Goal: Task Accomplishment & Management: Complete application form

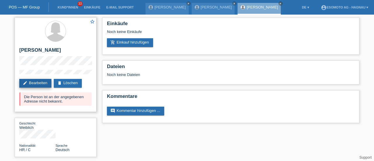
click at [42, 83] on link "edit Bearbeiten" at bounding box center [35, 83] width 32 height 9
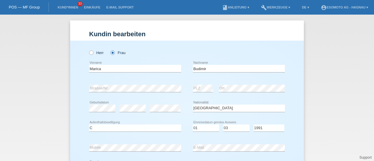
select select "HR"
select select "C"
select select "01"
select select "03"
select select "1991"
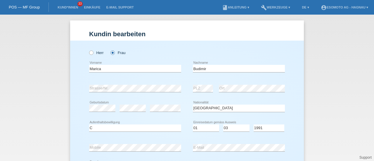
click at [37, 6] on link "POS — MF Group" at bounding box center [24, 7] width 31 height 4
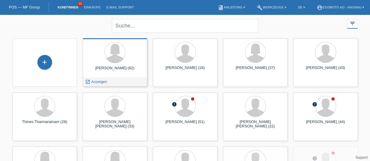
click at [114, 68] on div "Marica Budimir (62)" at bounding box center [114, 70] width 55 height 9
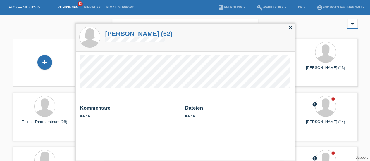
click at [121, 32] on h1 "Marica Budimir (62)" at bounding box center [138, 33] width 67 height 7
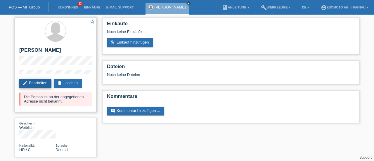
click at [33, 82] on link "edit Bearbeiten" at bounding box center [35, 83] width 32 height 9
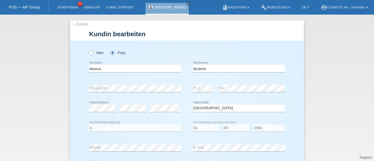
select select "HR"
select select "C"
select select "01"
select select "03"
select select "1991"
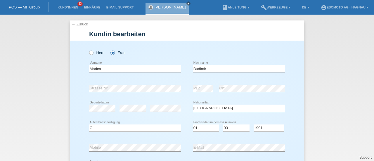
click at [133, 120] on div "Bitte auswählen... C B B - Flüchtlingsstatus Andere error Aufenthaltsbewilligung" at bounding box center [135, 128] width 92 height 20
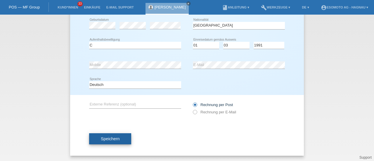
click at [113, 137] on span "Speichern" at bounding box center [110, 139] width 19 height 5
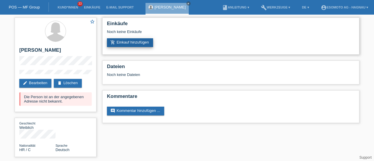
click at [141, 43] on link "add_shopping_cart Einkauf hinzufügen" at bounding box center [130, 42] width 46 height 9
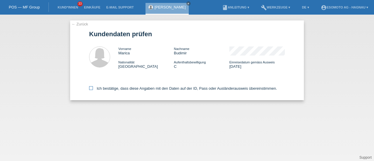
click at [92, 88] on icon at bounding box center [91, 88] width 4 height 4
click at [92, 88] on input "Ich bestätige, dass diese Angaben mit den Daten auf der ID, Pass oder Ausländer…" at bounding box center [91, 88] width 4 height 4
checkbox input "true"
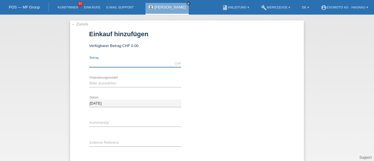
click at [103, 62] on input "text" at bounding box center [135, 63] width 92 height 7
type input "7600.00"
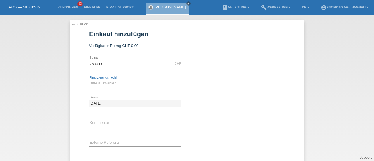
click at [104, 83] on select "Bitte auswählen Fixe Raten Kauf auf Rechnung mit Teilzahlungsoption" at bounding box center [135, 83] width 92 height 7
select select "69"
click at [89, 80] on select "Bitte auswählen Fixe Raten Kauf auf Rechnung mit Teilzahlungsoption" at bounding box center [135, 83] width 92 height 7
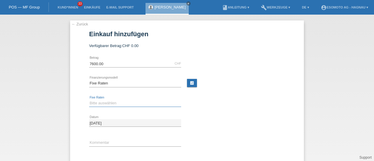
click at [98, 105] on select "Bitte auswählen 12 Raten 24 Raten 36 Raten 48 Raten" at bounding box center [135, 103] width 92 height 7
select select "140"
click at [89, 100] on select "Bitte auswählen 12 Raten 24 Raten 36 Raten 48 Raten" at bounding box center [135, 103] width 92 height 7
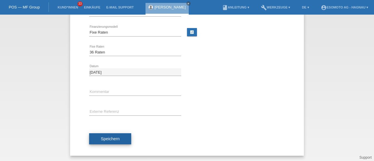
click at [101, 137] on span "Speichern" at bounding box center [110, 139] width 19 height 5
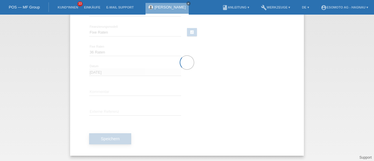
scroll to position [0, 0]
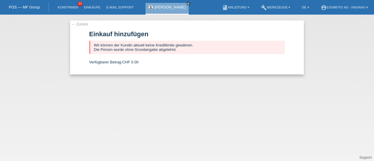
click at [80, 25] on link "← Zurück" at bounding box center [80, 24] width 16 height 4
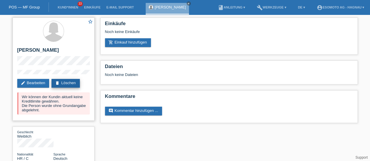
click at [67, 82] on link "delete Löschen" at bounding box center [65, 83] width 28 height 9
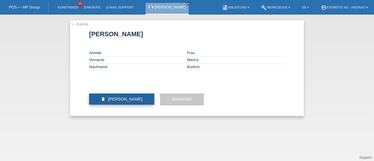
click at [112, 101] on span "Kundin löschen" at bounding box center [125, 99] width 35 height 5
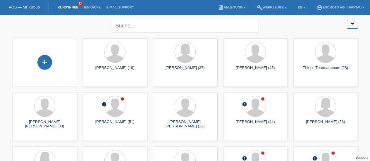
click at [80, 31] on div "close filter_list view_module Alle Kund*innen anzeigen star Markierte Kund*inne…" at bounding box center [185, 25] width 351 height 21
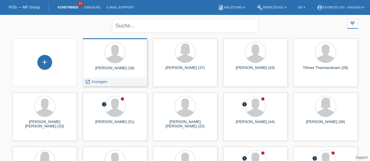
click at [103, 68] on div "Alaudin Ramabaja (18)" at bounding box center [114, 70] width 55 height 9
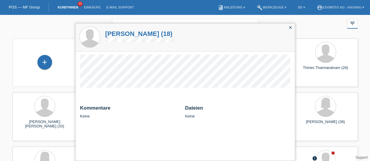
click at [114, 34] on h1 "Alaudin Ramabaja (18)" at bounding box center [139, 33] width 69 height 7
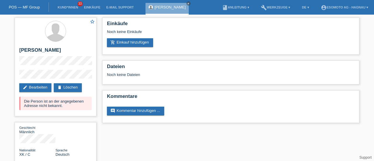
click at [28, 8] on link "POS — MF Group" at bounding box center [24, 7] width 31 height 4
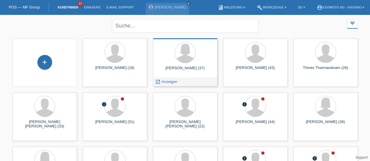
click at [192, 70] on div "Maria Scala-Grimaldi (37)" at bounding box center [185, 70] width 55 height 9
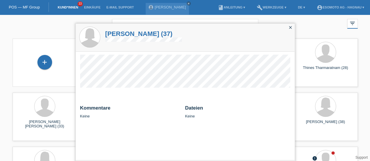
click at [122, 33] on h1 "Maria Scala-Grimaldi (37)" at bounding box center [143, 33] width 77 height 7
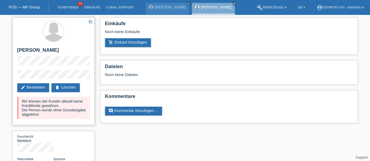
scroll to position [6, 0]
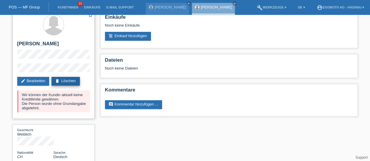
click at [66, 82] on link "delete Löschen" at bounding box center [65, 81] width 28 height 9
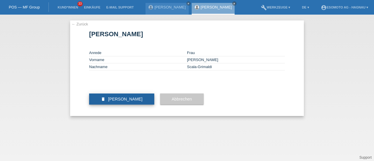
click at [135, 101] on span "[PERSON_NAME]" at bounding box center [125, 99] width 35 height 5
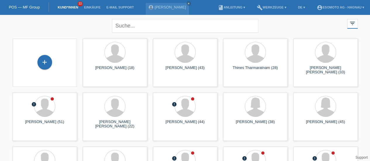
click at [33, 7] on link "POS — MF Group" at bounding box center [24, 7] width 31 height 4
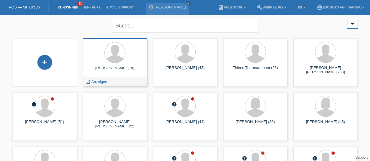
click at [115, 70] on div "Alaudin Ramabaja (18)" at bounding box center [114, 70] width 55 height 9
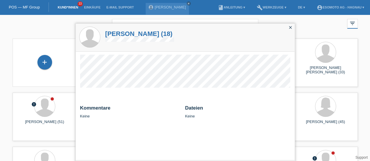
click at [113, 34] on h1 "Alaudin Ramabaja (18)" at bounding box center [139, 33] width 69 height 7
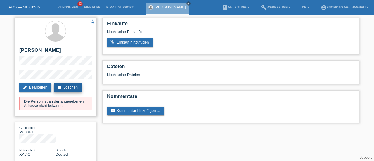
click at [75, 86] on link "delete Löschen" at bounding box center [68, 87] width 28 height 9
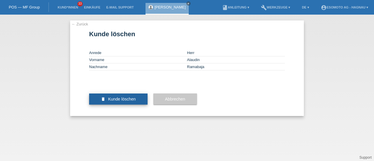
click at [109, 101] on span "Kunde löschen" at bounding box center [122, 99] width 28 height 5
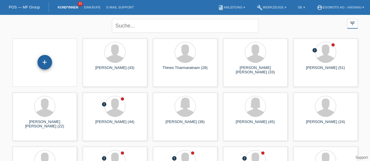
click at [45, 65] on div "+" at bounding box center [44, 62] width 15 height 15
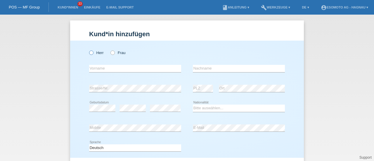
click at [88, 50] on icon at bounding box center [88, 50] width 0 height 0
click at [90, 54] on input "Herr" at bounding box center [91, 53] width 4 height 4
radio input "true"
click at [93, 67] on input "text" at bounding box center [135, 68] width 92 height 7
type input "Jamel"
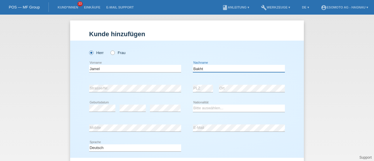
type input "Bakht"
click at [207, 108] on select "Bitte auswählen... Schweiz Deutschland Liechtenstein Österreich ------------ Af…" at bounding box center [239, 108] width 92 height 7
click at [326, 102] on div "Kund*in hinzufügen Kunde hinzufügen Kundin hinzufügen Herr Frau Jamel error Vor…" at bounding box center [187, 88] width 374 height 147
click at [197, 107] on select "Bitte auswählen... Schweiz Deutschland Liechtenstein Österreich ------------ Af…" at bounding box center [239, 108] width 92 height 7
select select "SD"
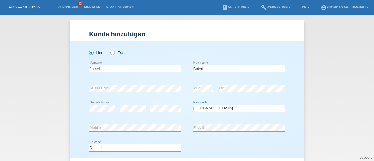
click at [193, 105] on select "Bitte auswählen... Schweiz Deutschland Liechtenstein Österreich ------------ Af…" at bounding box center [239, 108] width 92 height 7
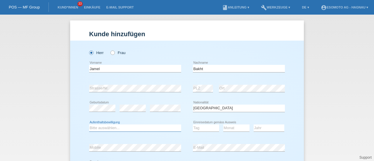
click at [132, 128] on select "Bitte auswählen... C B B - Flüchtlingsstatus Andere" at bounding box center [135, 128] width 92 height 7
select select "B"
click at [89, 125] on select "Bitte auswählen... C B B - Flüchtlingsstatus Andere" at bounding box center [135, 128] width 92 height 7
click at [204, 128] on select "Tag 01 02 03 04 05 06 07 08 09 10 11" at bounding box center [206, 128] width 26 height 7
select select "29"
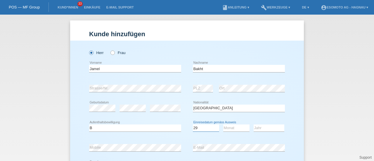
click at [193, 125] on select "Tag 01 02 03 04 05 06 07 08 09 10 11" at bounding box center [206, 128] width 26 height 7
click at [230, 128] on select "Monat 01 02 03 04 05 06 07 08 09 10 11" at bounding box center [236, 128] width 26 height 7
select select "07"
click at [223, 125] on select "Monat 01 02 03 04 05 06 07 08 09 10 11" at bounding box center [236, 128] width 26 height 7
click at [261, 129] on select "Jahr 2025 2024 2023 2022 2021 2020 2019 2018 2017 2016 2015 2014 2013 2012 2011…" at bounding box center [269, 128] width 31 height 7
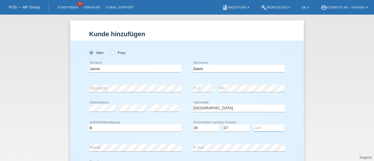
select select "2006"
click at [254, 125] on select "Jahr 2025 2024 2023 2022 2021 2020 2019 2018 2017 2016 2015 2014 2013 2012 2011…" at bounding box center [269, 128] width 31 height 7
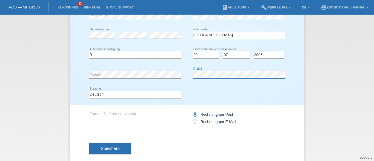
scroll to position [83, 0]
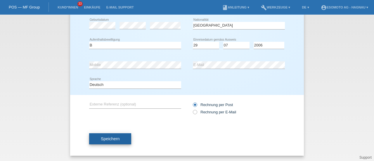
click at [115, 137] on span "Speichern" at bounding box center [110, 139] width 19 height 5
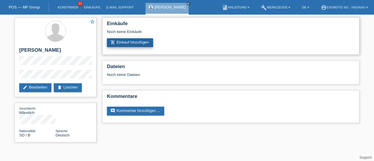
click at [132, 44] on link "add_shopping_cart Einkauf hinzufügen" at bounding box center [130, 42] width 46 height 9
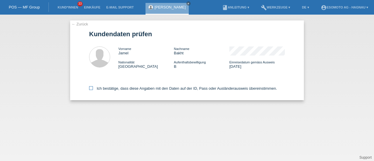
click at [91, 89] on icon at bounding box center [91, 88] width 4 height 4
click at [91, 89] on input "Ich bestätige, dass diese Angaben mit den Daten auf der ID, Pass oder Ausländer…" at bounding box center [91, 88] width 4 height 4
checkbox input "true"
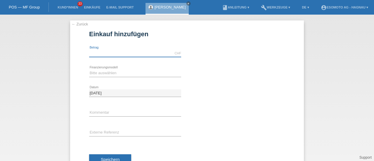
click at [111, 53] on input "text" at bounding box center [135, 53] width 92 height 7
type input "7600.00"
click at [111, 75] on select "Bitte auswählen Fixe Raten Kauf auf Rechnung mit Teilzahlungsoption" at bounding box center [135, 73] width 92 height 7
select select "69"
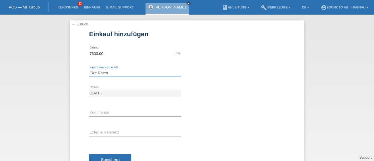
click at [89, 70] on select "Bitte auswählen Fixe Raten Kauf auf Rechnung mit Teilzahlungsoption" at bounding box center [135, 73] width 92 height 7
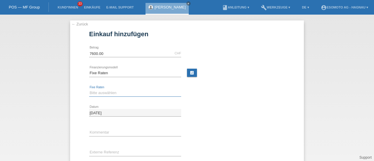
click at [102, 94] on select "Bitte auswählen 12 Raten 24 Raten 36 Raten 48 Raten" at bounding box center [135, 92] width 92 height 7
select select "140"
click at [89, 89] on select "Bitte auswählen 12 Raten 24 Raten 36 Raten 48 Raten" at bounding box center [135, 92] width 92 height 7
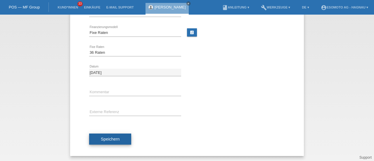
click at [101, 142] on button "Speichern" at bounding box center [110, 139] width 42 height 11
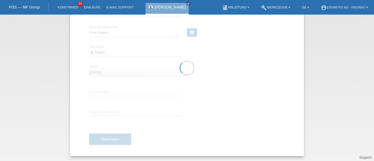
scroll to position [0, 0]
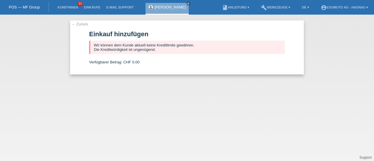
click at [82, 25] on link "← Zurück" at bounding box center [80, 24] width 16 height 4
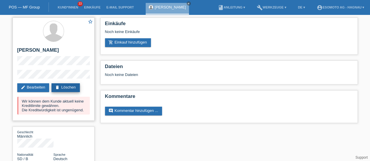
click at [70, 86] on link "delete Löschen" at bounding box center [65, 87] width 28 height 9
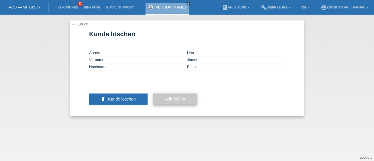
click at [164, 105] on button "Abbrechen" at bounding box center [176, 99] width 44 height 11
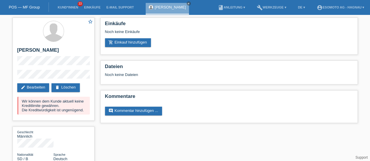
click at [22, 8] on link "POS — MF Group" at bounding box center [24, 7] width 31 height 4
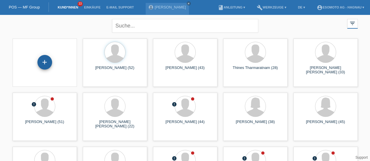
click at [46, 61] on div "+" at bounding box center [44, 62] width 15 height 15
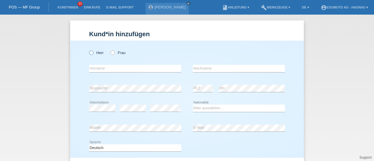
click at [88, 50] on icon at bounding box center [88, 50] width 0 height 0
click at [91, 53] on input "Herr" at bounding box center [91, 53] width 4 height 4
radio input "true"
click at [115, 53] on label "Frau" at bounding box center [118, 53] width 15 height 4
click at [114, 53] on input "Frau" at bounding box center [113, 53] width 4 height 4
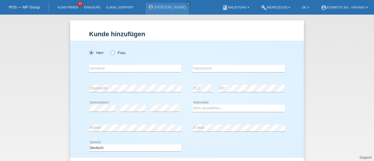
radio input "true"
click at [107, 65] on input "text" at bounding box center [135, 68] width 92 height 7
type input "[PERSON_NAME]"
click at [201, 69] on input "text" at bounding box center [239, 68] width 92 height 7
paste input "Caceres fortiz Ibisević"
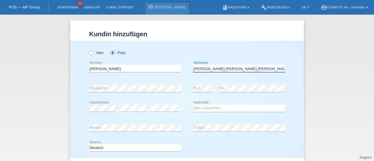
click at [208, 68] on input "Caceres fortiz Ibisević" at bounding box center [239, 68] width 92 height 7
click at [222, 69] on input "Caceres Fortiz Ibisević" at bounding box center [239, 68] width 92 height 7
type input "[PERSON_NAME] [PERSON_NAME]"
click at [199, 106] on select "Bitte auswählen... Schweiz Deutschland Liechtenstein Österreich ------------ Af…" at bounding box center [239, 108] width 92 height 7
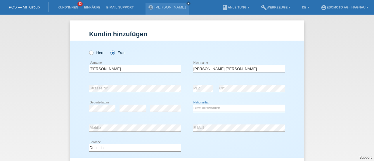
select select "ES"
click at [193, 105] on select "Bitte auswählen... Schweiz Deutschland Liechtenstein Österreich ------------ Af…" at bounding box center [239, 108] width 92 height 7
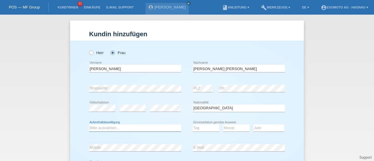
click at [110, 129] on select "Bitte auswählen... C B B - Flüchtlingsstatus Andere" at bounding box center [135, 128] width 92 height 7
select select "C"
click at [89, 125] on select "Bitte auswählen... C B B - Flüchtlingsstatus Andere" at bounding box center [135, 128] width 92 height 7
click at [199, 128] on select "Tag 01 02 03 04 05 06 07 08 09 10 11" at bounding box center [206, 128] width 26 height 7
select select "18"
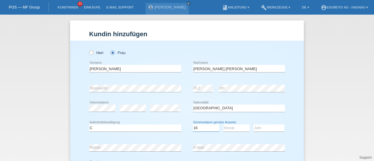
click at [193, 125] on select "Tag 01 02 03 04 05 06 07 08 09 10 11" at bounding box center [206, 128] width 26 height 7
click at [230, 128] on select "Monat 01 02 03 04 05 06 07 08 09 10 11" at bounding box center [236, 128] width 26 height 7
select select "06"
click at [223, 125] on select "Monat 01 02 03 04 05 06 07 08 09 10 11" at bounding box center [236, 128] width 26 height 7
click at [263, 128] on select "Jahr 2025 2024 2023 2022 2021 2020 2019 2018 2017 2016 2015 2014 2013 2012 2011…" at bounding box center [269, 128] width 31 height 7
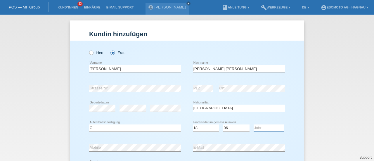
select select "1994"
click at [254, 125] on select "Jahr 2025 2024 2023 2022 2021 2020 2019 2018 2017 2016 2015 2014 2013 2012 2011…" at bounding box center [269, 128] width 31 height 7
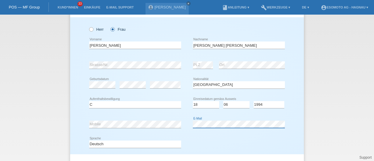
scroll to position [83, 0]
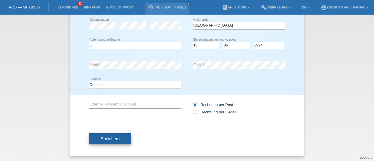
click at [116, 139] on span "Speichern" at bounding box center [110, 139] width 19 height 5
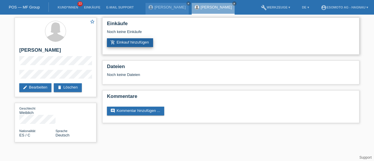
click at [128, 43] on link "add_shopping_cart Einkauf hinzufügen" at bounding box center [130, 42] width 46 height 9
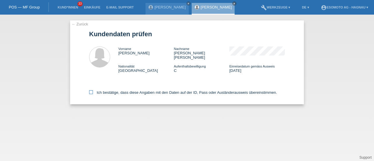
click at [90, 90] on icon at bounding box center [91, 92] width 4 height 4
click at [90, 90] on input "Ich bestätige, dass diese Angaben mit den Daten auf der ID, Pass oder Ausländer…" at bounding box center [91, 92] width 4 height 4
checkbox input "true"
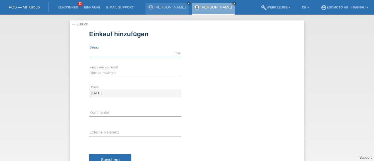
click at [135, 53] on input "text" at bounding box center [135, 53] width 92 height 7
type input "7600.00"
click at [113, 75] on select "Bitte auswählen Fixe Raten Kauf auf Rechnung mit Teilzahlungsoption" at bounding box center [135, 73] width 92 height 7
select select "69"
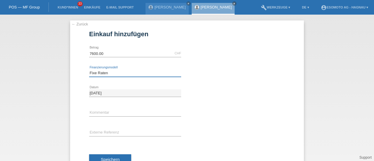
click at [89, 70] on select "Bitte auswählen Fixe Raten Kauf auf Rechnung mit Teilzahlungsoption" at bounding box center [135, 73] width 92 height 7
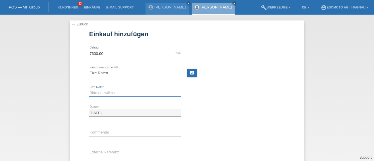
click at [104, 94] on select "Bitte auswählen 12 Raten 24 Raten 36 Raten 48 Raten" at bounding box center [135, 92] width 92 height 7
select select "140"
click at [89, 89] on select "Bitte auswählen 12 Raten 24 Raten 36 Raten 48 Raten" at bounding box center [135, 92] width 92 height 7
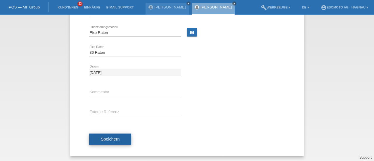
click at [101, 138] on span "Speichern" at bounding box center [110, 139] width 19 height 5
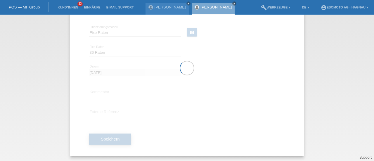
scroll to position [0, 0]
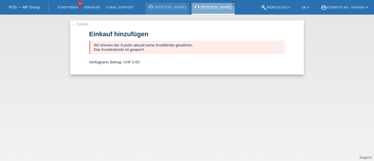
click at [79, 25] on link "← Zurück" at bounding box center [80, 24] width 16 height 4
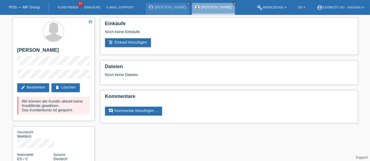
click at [25, 9] on link "POS — MF Group" at bounding box center [24, 7] width 31 height 4
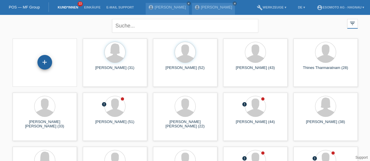
click at [43, 65] on div "+" at bounding box center [44, 62] width 15 height 15
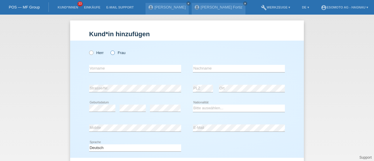
click at [110, 50] on icon at bounding box center [110, 50] width 0 height 0
click at [112, 53] on input "Frau" at bounding box center [113, 53] width 4 height 4
radio input "true"
click at [104, 68] on input "text" at bounding box center [135, 68] width 92 height 7
type input "[PERSON_NAME]"
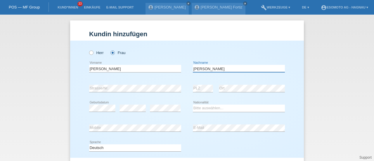
type input "[PERSON_NAME]"
click at [203, 108] on select "Bitte auswählen... Schweiz Deutschland Liechtenstein Österreich ------------ Af…" at bounding box center [239, 108] width 92 height 7
select select "CH"
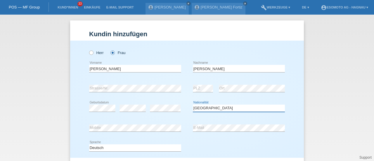
click at [193, 105] on select "Bitte auswählen... Schweiz Deutschland Liechtenstein Österreich ------------ Af…" at bounding box center [239, 108] width 92 height 7
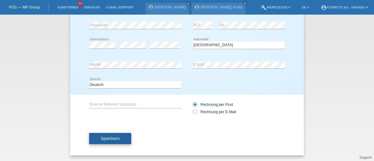
click at [106, 141] on button "Speichern" at bounding box center [110, 138] width 42 height 11
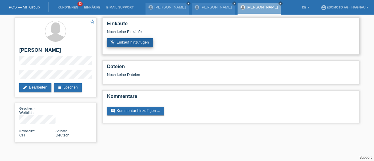
click at [127, 42] on link "add_shopping_cart Einkauf hinzufügen" at bounding box center [130, 42] width 46 height 9
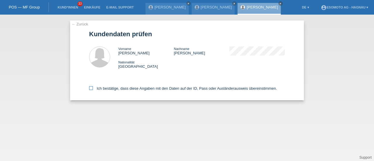
click at [92, 88] on icon at bounding box center [91, 88] width 4 height 4
click at [92, 88] on input "Ich bestätige, dass diese Angaben mit den Daten auf der ID, Pass oder Ausländer…" at bounding box center [91, 88] width 4 height 4
checkbox input "true"
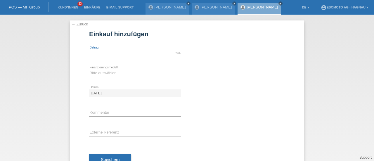
click at [123, 53] on input "text" at bounding box center [135, 53] width 92 height 7
type input "7600.00"
click at [97, 73] on select "Bitte auswählen Fixe Raten Kauf auf Rechnung mit Teilzahlungsoption" at bounding box center [135, 73] width 92 height 7
select select "69"
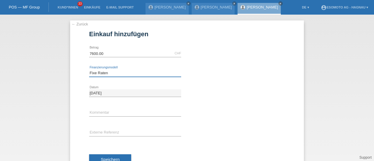
click at [89, 70] on select "Bitte auswählen Fixe Raten Kauf auf Rechnung mit Teilzahlungsoption" at bounding box center [135, 73] width 92 height 7
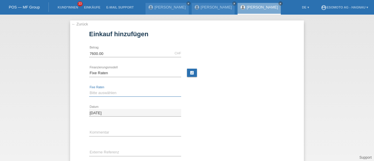
click at [93, 95] on select "Bitte auswählen 12 Raten 24 Raten 36 Raten 48 Raten" at bounding box center [135, 92] width 92 height 7
select select "140"
click at [89, 89] on select "Bitte auswählen 12 Raten 24 Raten 36 Raten 48 Raten" at bounding box center [135, 92] width 92 height 7
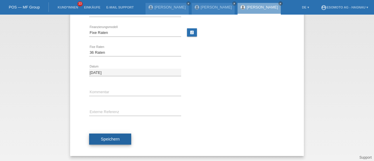
click at [106, 141] on button "Speichern" at bounding box center [110, 139] width 42 height 11
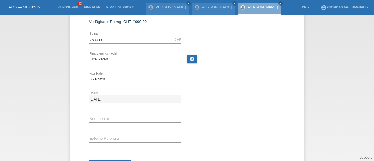
scroll to position [0, 0]
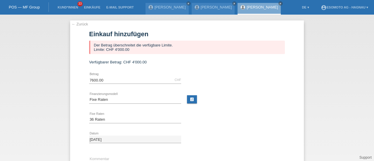
click at [79, 25] on link "← Zurück" at bounding box center [80, 24] width 16 height 4
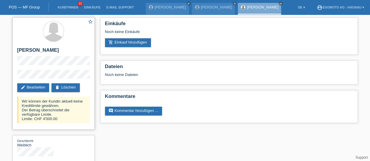
scroll to position [11, 0]
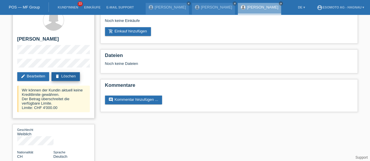
click at [69, 75] on link "delete Löschen" at bounding box center [65, 76] width 28 height 9
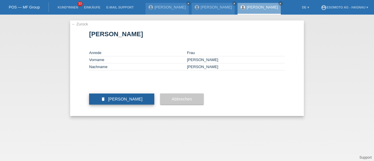
click at [114, 101] on span "Kundin löschen" at bounding box center [125, 99] width 35 height 5
